Goal: Task Accomplishment & Management: Use online tool/utility

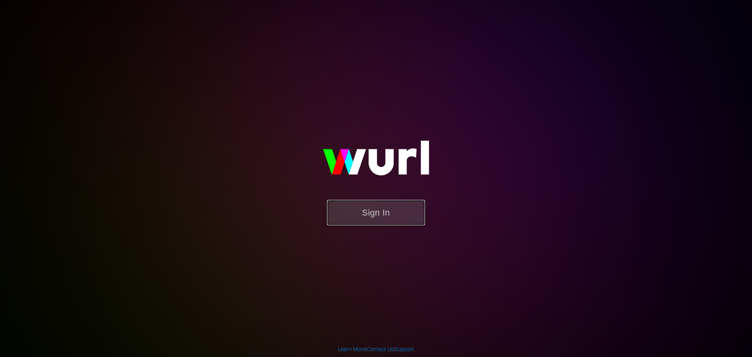
click at [342, 212] on button "Sign In" at bounding box center [376, 212] width 98 height 25
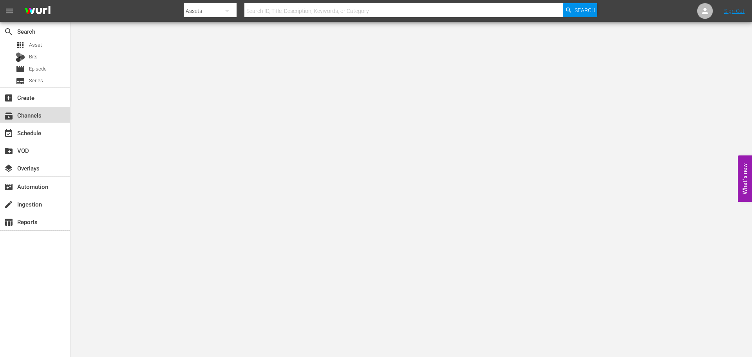
click at [37, 118] on div "subscriptions Channels" at bounding box center [22, 114] width 44 height 7
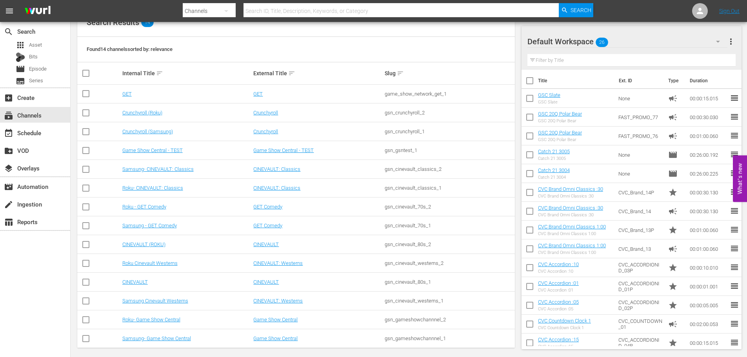
scroll to position [102, 0]
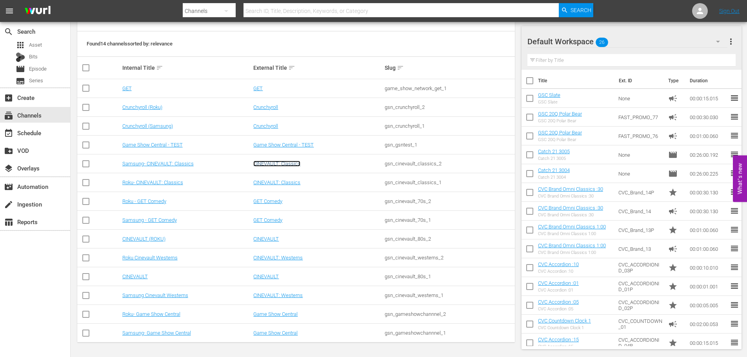
click at [275, 161] on link "CINEVAULT: Classics" at bounding box center [276, 164] width 47 height 6
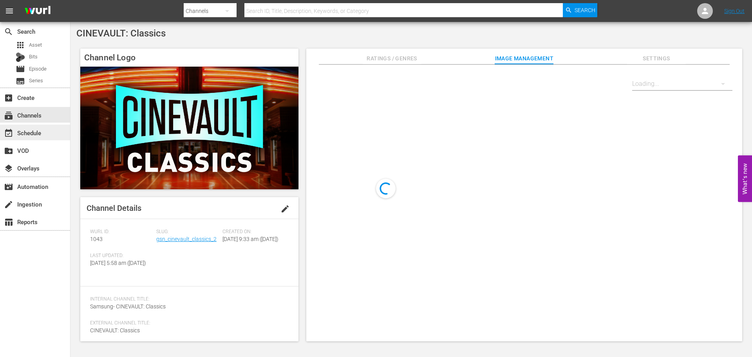
click at [36, 135] on div "event_available Schedule" at bounding box center [22, 131] width 44 height 7
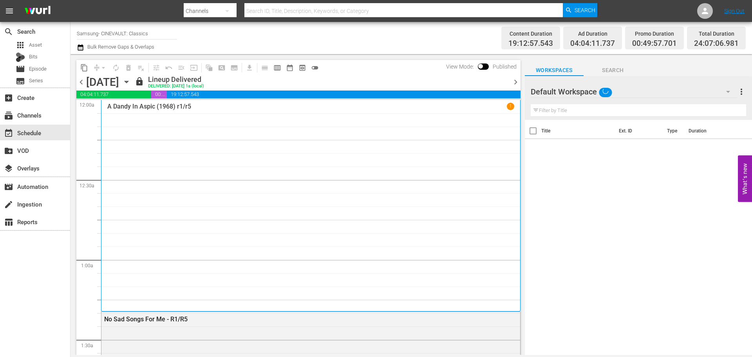
click at [119, 84] on div "Friday, August 15th" at bounding box center [102, 82] width 33 height 13
click at [133, 81] on div "Friday, August 15th August 15th" at bounding box center [109, 82] width 47 height 13
click at [131, 80] on icon "button" at bounding box center [126, 82] width 9 height 9
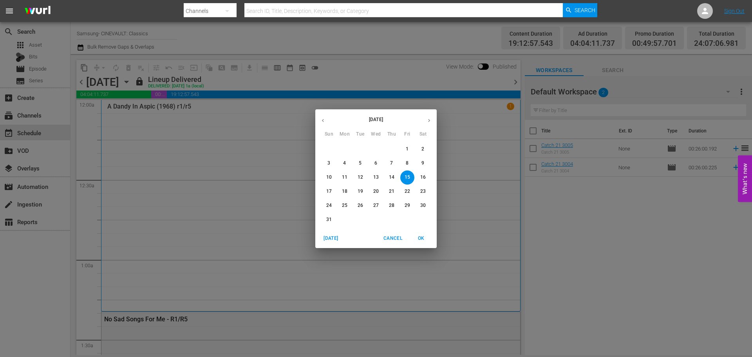
click at [323, 118] on icon "button" at bounding box center [323, 121] width 6 height 6
click at [362, 148] on span "1" at bounding box center [361, 149] width 14 height 7
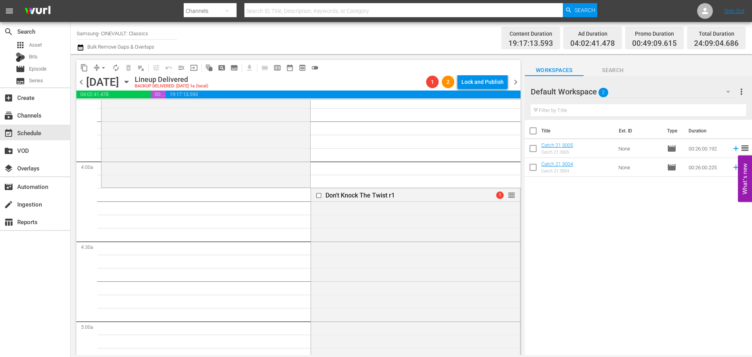
scroll to position [591, 0]
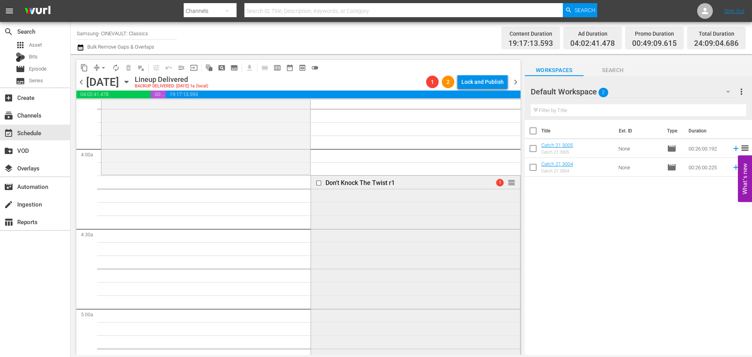
click at [441, 232] on div "Don't Knock The Twist r1 1 reorder" at bounding box center [415, 318] width 209 height 285
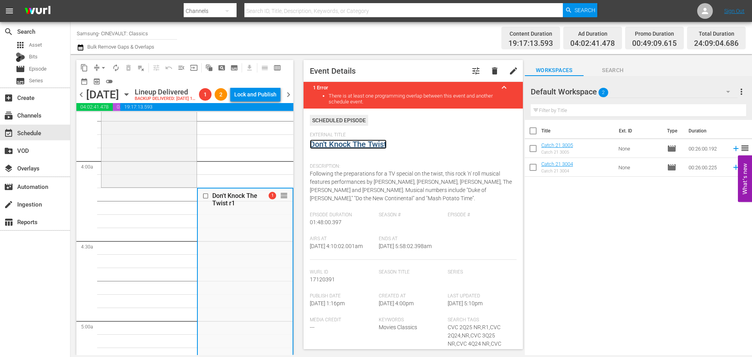
click at [372, 145] on link "Don't Knock The Twist" at bounding box center [348, 144] width 77 height 9
